Goal: Task Accomplishment & Management: Complete application form

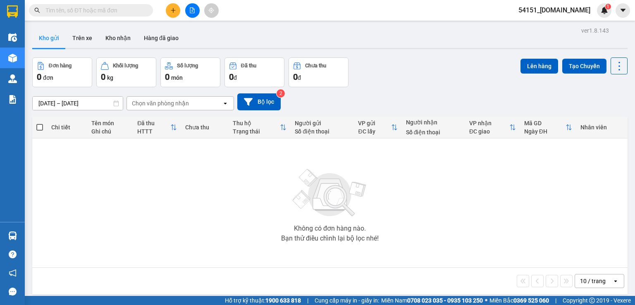
click at [554, 13] on span "54151_phuongan.got" at bounding box center [553, 10] width 85 height 10
click at [555, 26] on span "Đăng xuất" at bounding box center [562, 25] width 59 height 9
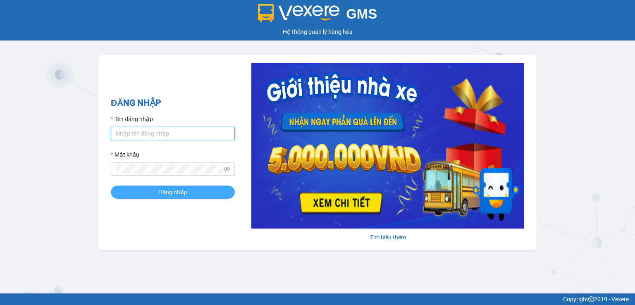
type input "phuongan.got"
click at [185, 191] on span "Đăng nhập" at bounding box center [172, 192] width 29 height 9
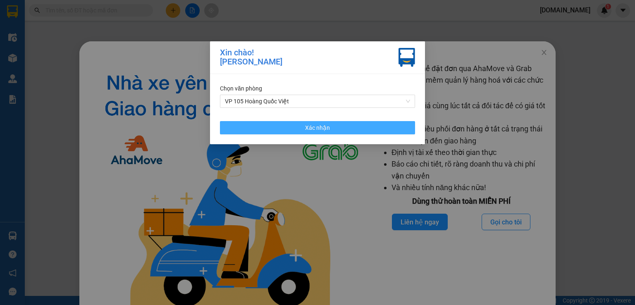
click at [363, 132] on button "Xác nhận" at bounding box center [317, 127] width 195 height 13
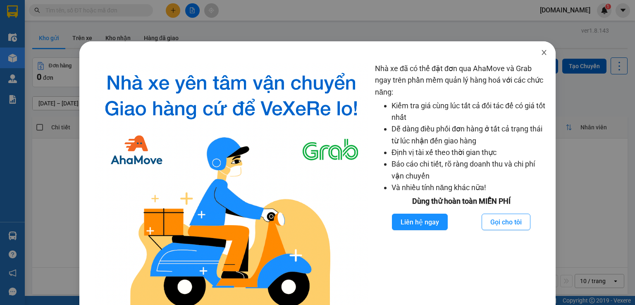
click at [540, 52] on icon "close" at bounding box center [543, 52] width 7 height 7
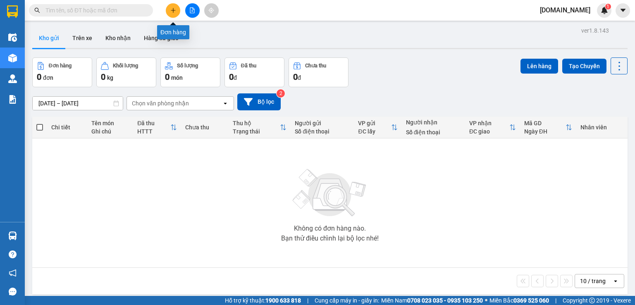
click at [173, 10] on icon "plus" at bounding box center [173, 10] width 6 height 6
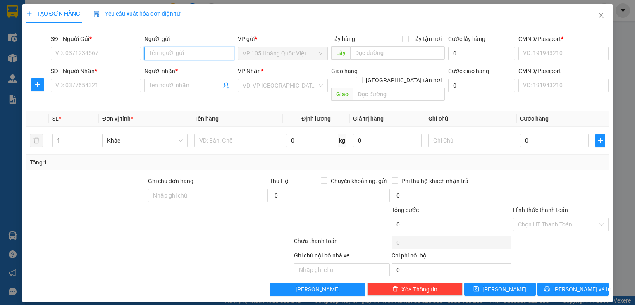
click at [190, 52] on input "Người gửi" at bounding box center [189, 53] width 90 height 13
type input "Dũng"
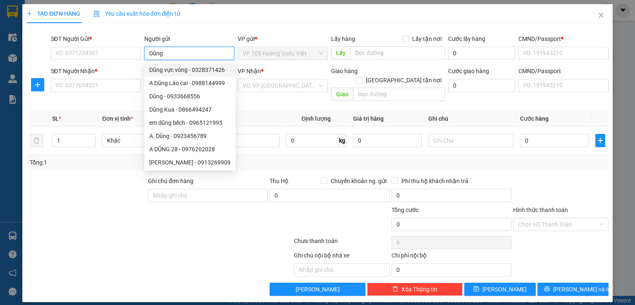
click at [186, 70] on div "Dũng vực vòng - 0328371426" at bounding box center [189, 69] width 81 height 9
type input "0328371426"
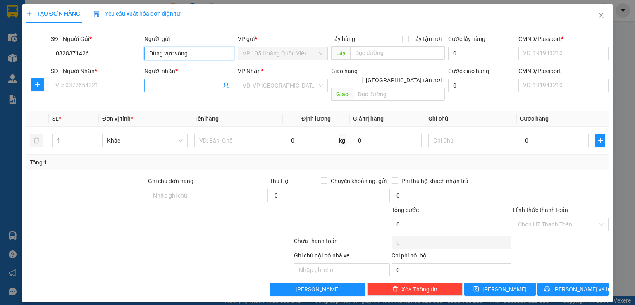
type input "Dũng vực vòng"
click at [197, 83] on input "Người nhận *" at bounding box center [185, 85] width 72 height 9
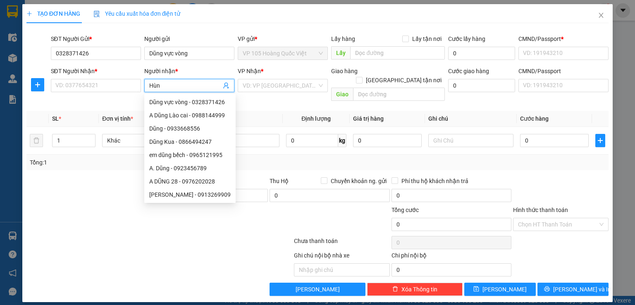
type input "Hùng"
click at [205, 98] on div "Hùng Hội an - 0988212248" at bounding box center [189, 101] width 81 height 9
type input "0988212248"
type input "Hùng Hội an"
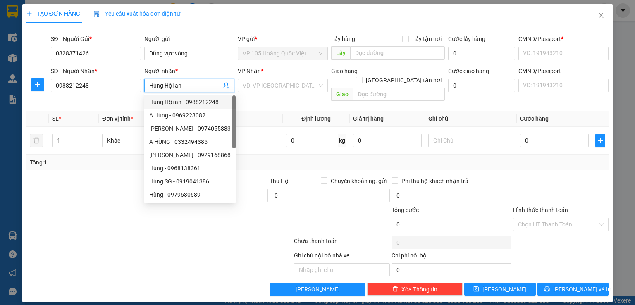
type input "Đà nẵng"
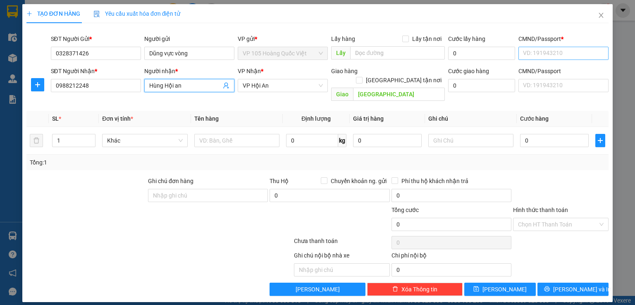
type input "Hùng Hội an"
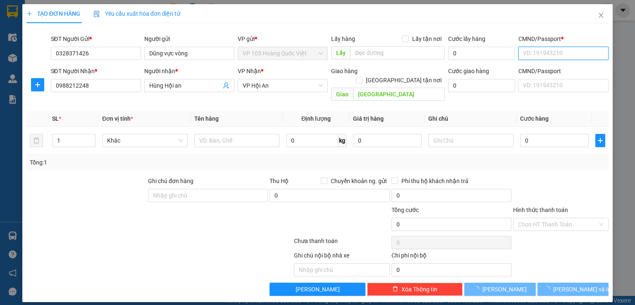
click at [554, 52] on input "CMND/Passport *" at bounding box center [563, 53] width 90 height 13
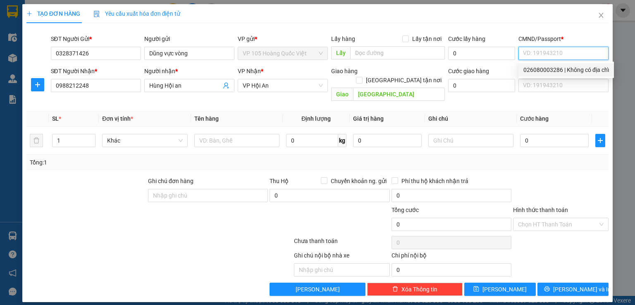
click at [551, 70] on div "026080003286 | Không có địa chỉ" at bounding box center [566, 69] width 86 height 9
type input "026080003286"
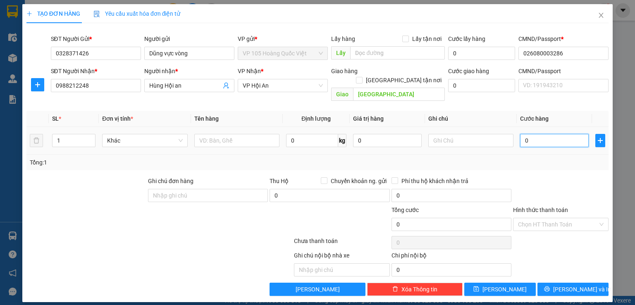
click at [535, 134] on input "0" at bounding box center [554, 140] width 69 height 13
type input "7"
type input "75"
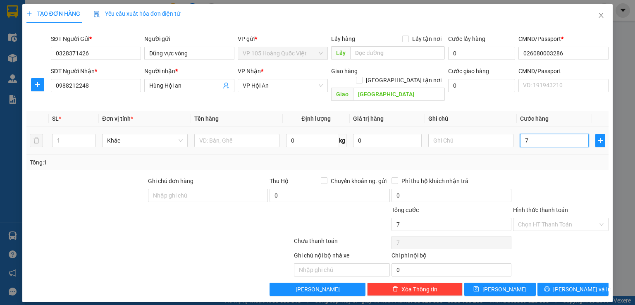
type input "75"
type input "750"
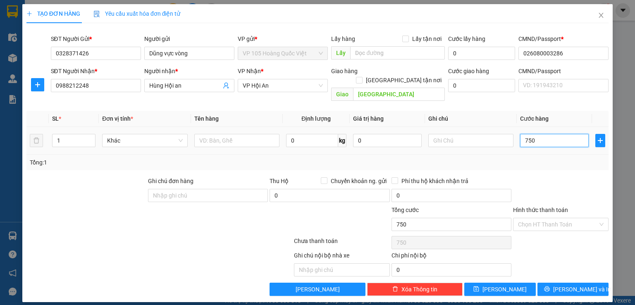
type input "7.500"
type input "75.000"
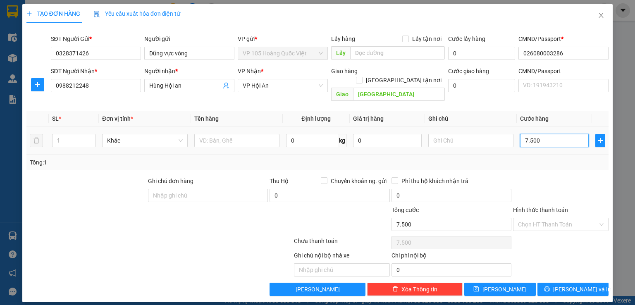
type input "75.000"
type input "750.000"
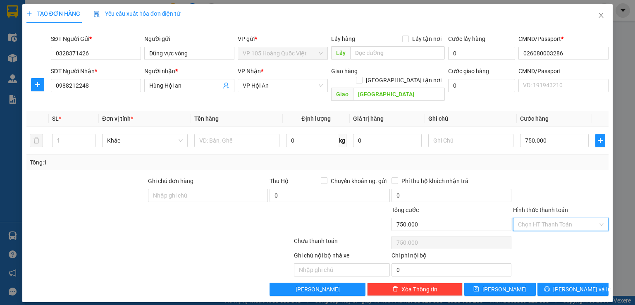
click at [552, 218] on input "Hình thức thanh toán" at bounding box center [558, 224] width 80 height 12
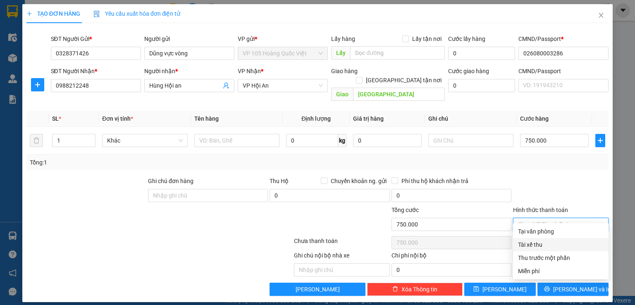
click at [554, 243] on div "Tài xế thu" at bounding box center [561, 244] width 86 height 9
type input "0"
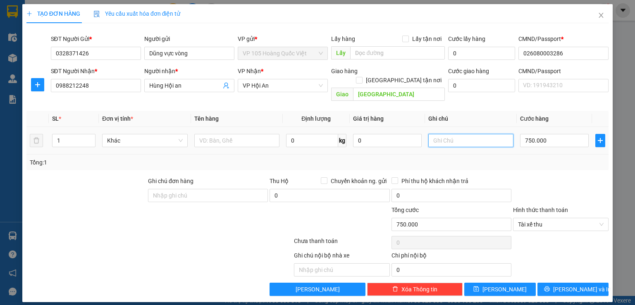
click at [468, 134] on input "text" at bounding box center [470, 140] width 85 height 13
type input "LX trả hàng và thu cước nộp về cty"
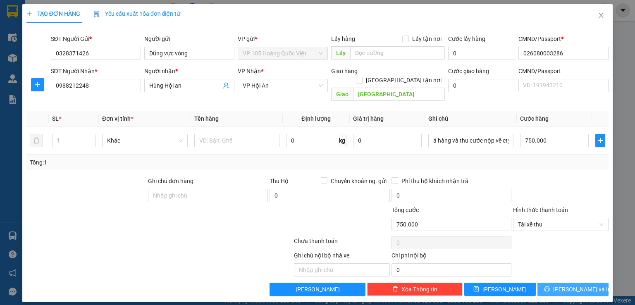
click at [581, 285] on span "Lưu và In" at bounding box center [582, 289] width 58 height 9
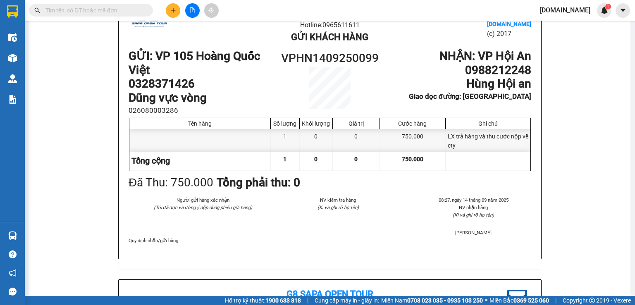
scroll to position [41, 0]
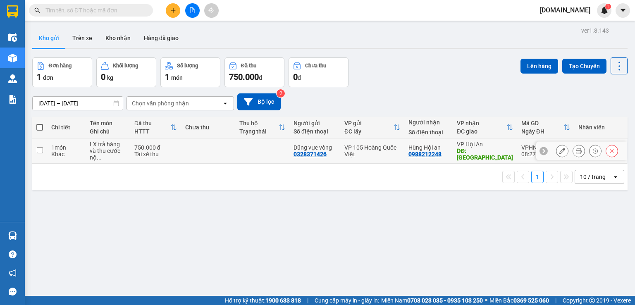
click at [184, 143] on td at bounding box center [208, 150] width 54 height 25
checkbox input "true"
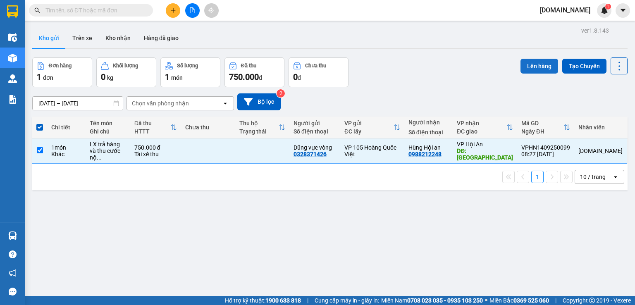
click at [544, 69] on button "Lên hàng" at bounding box center [539, 66] width 38 height 15
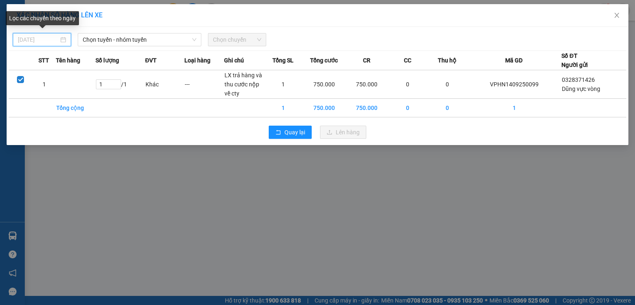
click at [45, 39] on input "14/09/2025" at bounding box center [38, 39] width 41 height 9
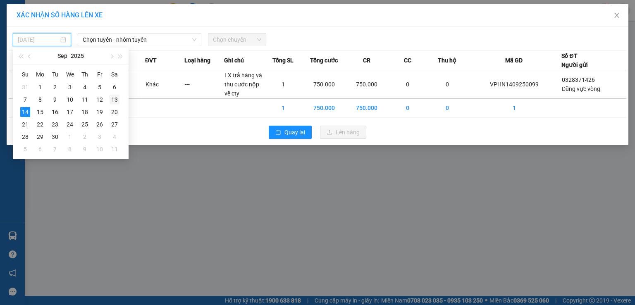
click at [114, 101] on div "13" at bounding box center [114, 100] width 10 height 10
type input "13/09/2025"
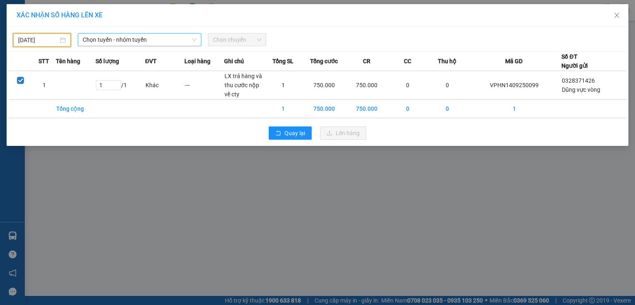
click at [125, 41] on span "Chọn tuyến - nhóm tuyến" at bounding box center [140, 39] width 114 height 12
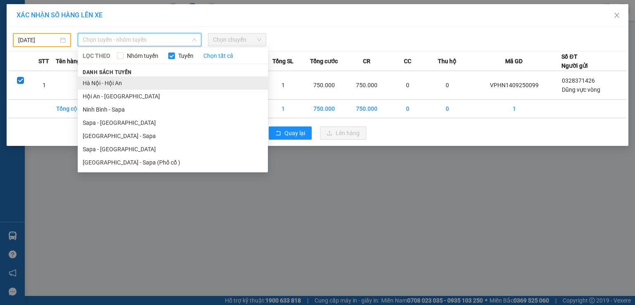
click at [140, 85] on li "Hà Nội - Hội An" at bounding box center [173, 82] width 190 height 13
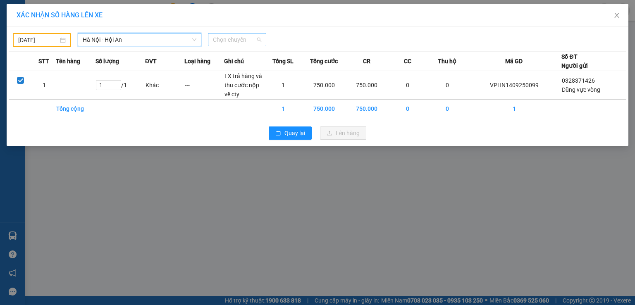
click at [234, 41] on span "Chọn chuyến" at bounding box center [237, 39] width 48 height 12
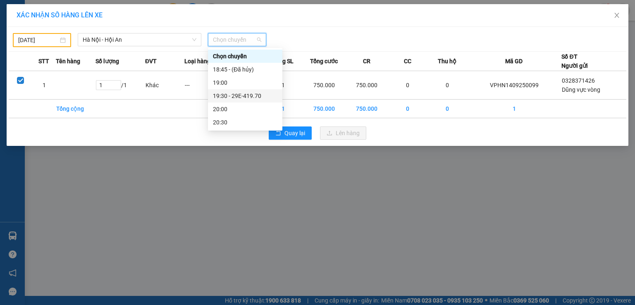
click at [241, 96] on div "19:30 - 29E-419.70" at bounding box center [245, 95] width 64 height 9
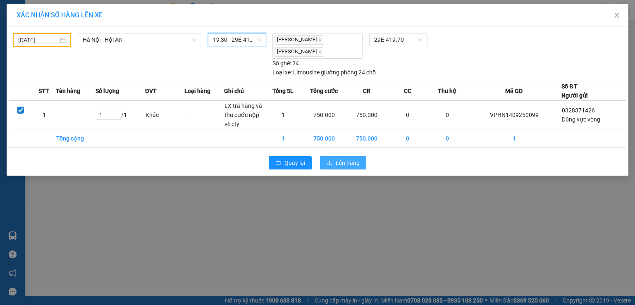
click at [362, 163] on button "Lên hàng" at bounding box center [343, 162] width 46 height 13
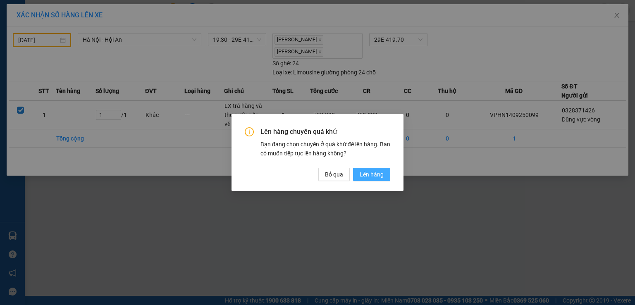
click at [374, 178] on button "Lên hàng" at bounding box center [371, 174] width 37 height 13
